Goal: Navigation & Orientation: Find specific page/section

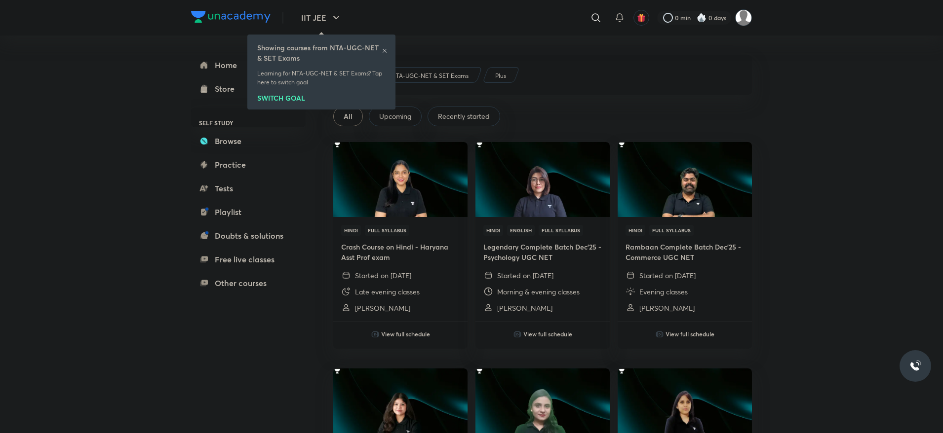
click at [289, 100] on div "SWITCH GOAL" at bounding box center [321, 96] width 128 height 11
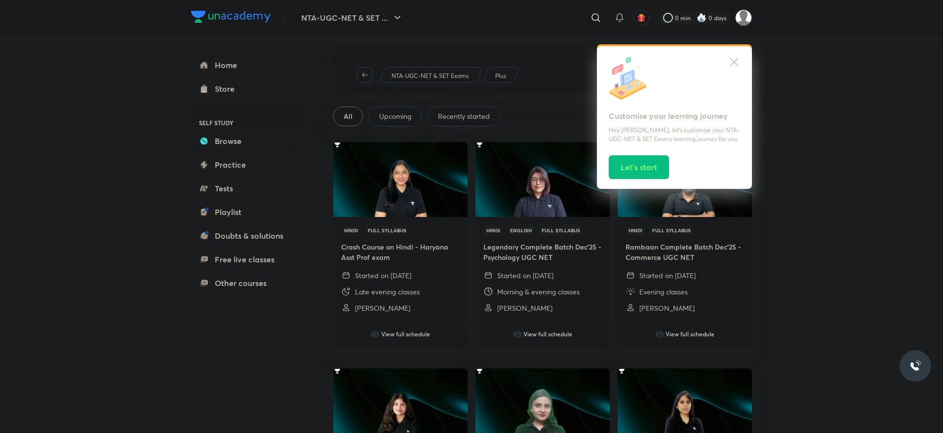
click at [733, 62] on icon at bounding box center [734, 62] width 12 height 12
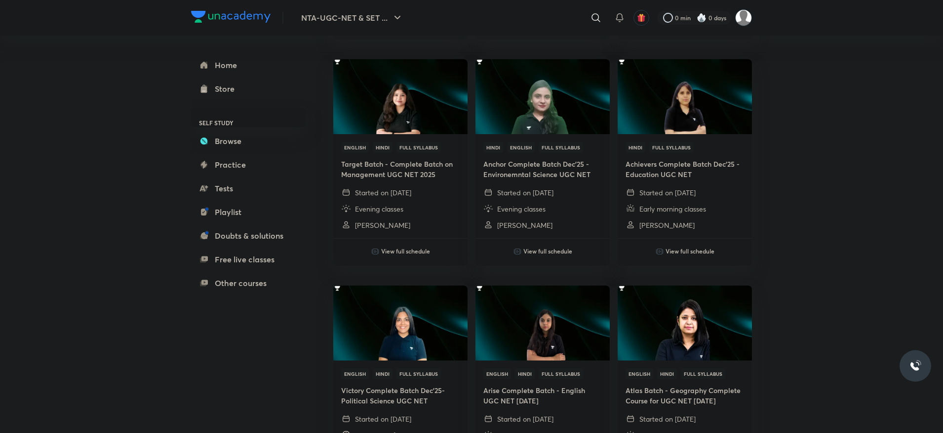
scroll to position [444, 0]
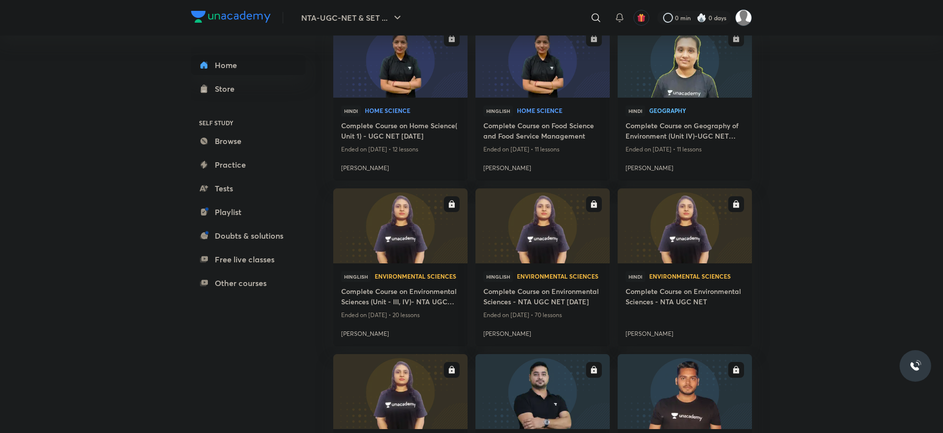
scroll to position [370, 0]
